Goal: Task Accomplishment & Management: Manage account settings

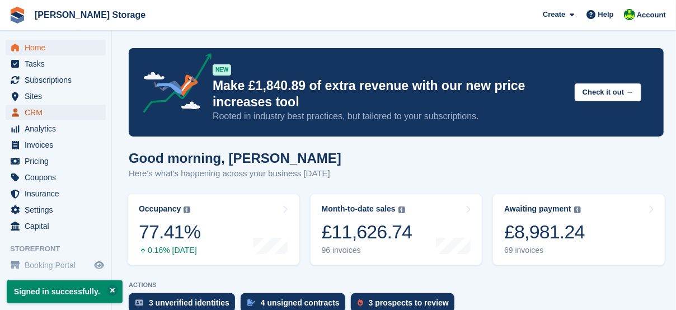
click at [30, 112] on span "CRM" at bounding box center [58, 113] width 67 height 16
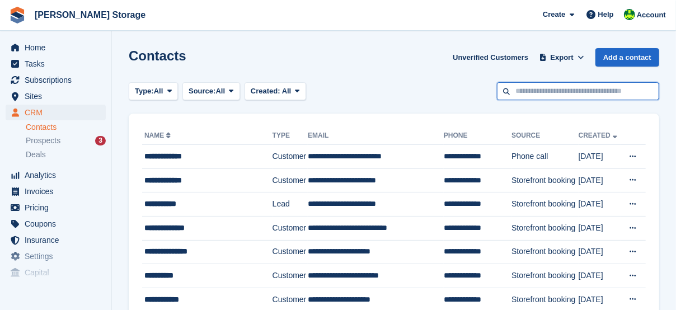
click at [562, 88] on input "text" at bounding box center [578, 91] width 162 height 18
type input "****"
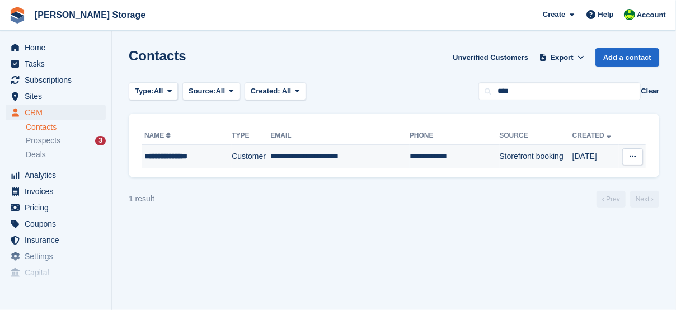
click at [334, 161] on td "**********" at bounding box center [339, 156] width 139 height 23
